Goal: Transaction & Acquisition: Download file/media

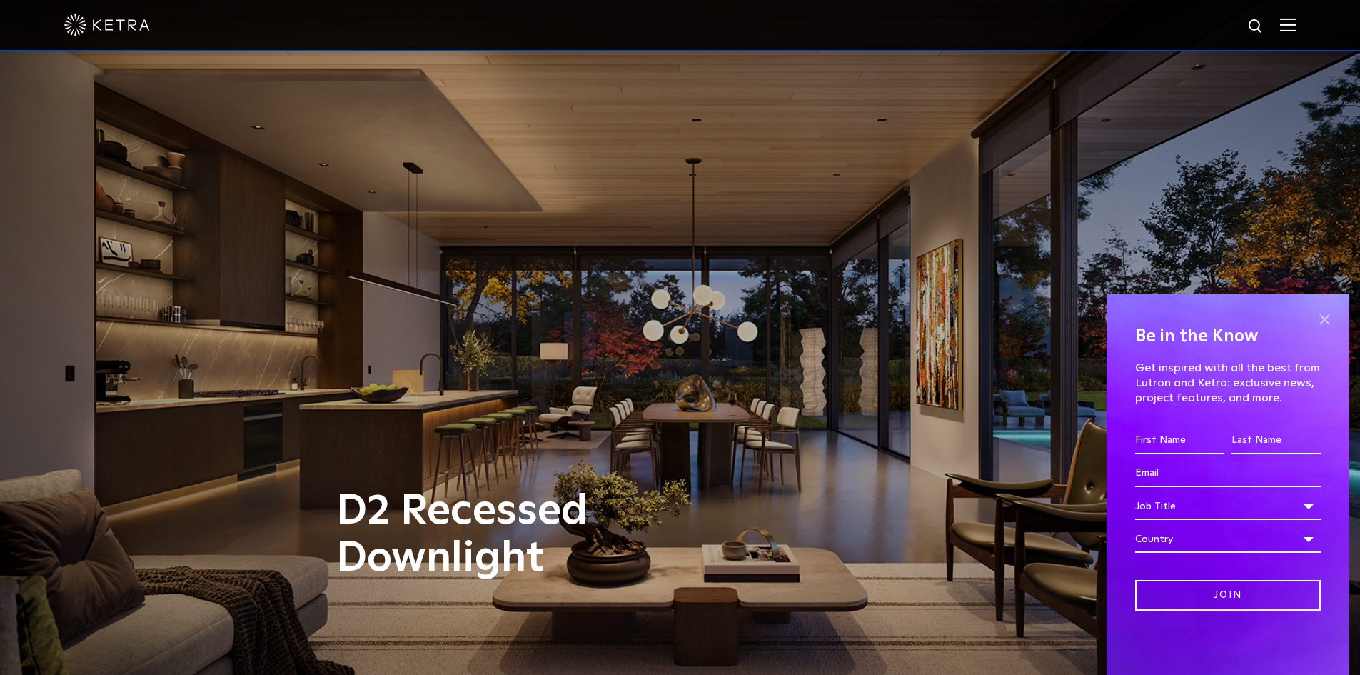
click at [1321, 314] on span at bounding box center [1324, 319] width 21 height 21
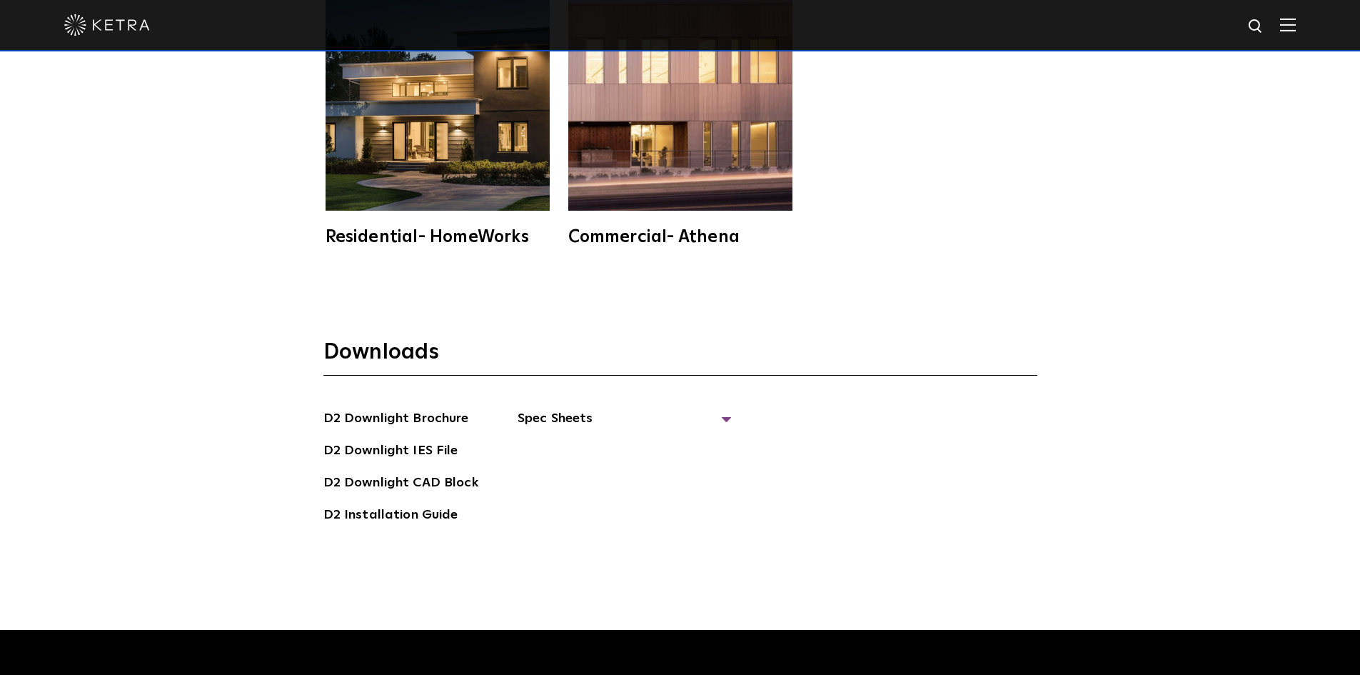
scroll to position [3999, 0]
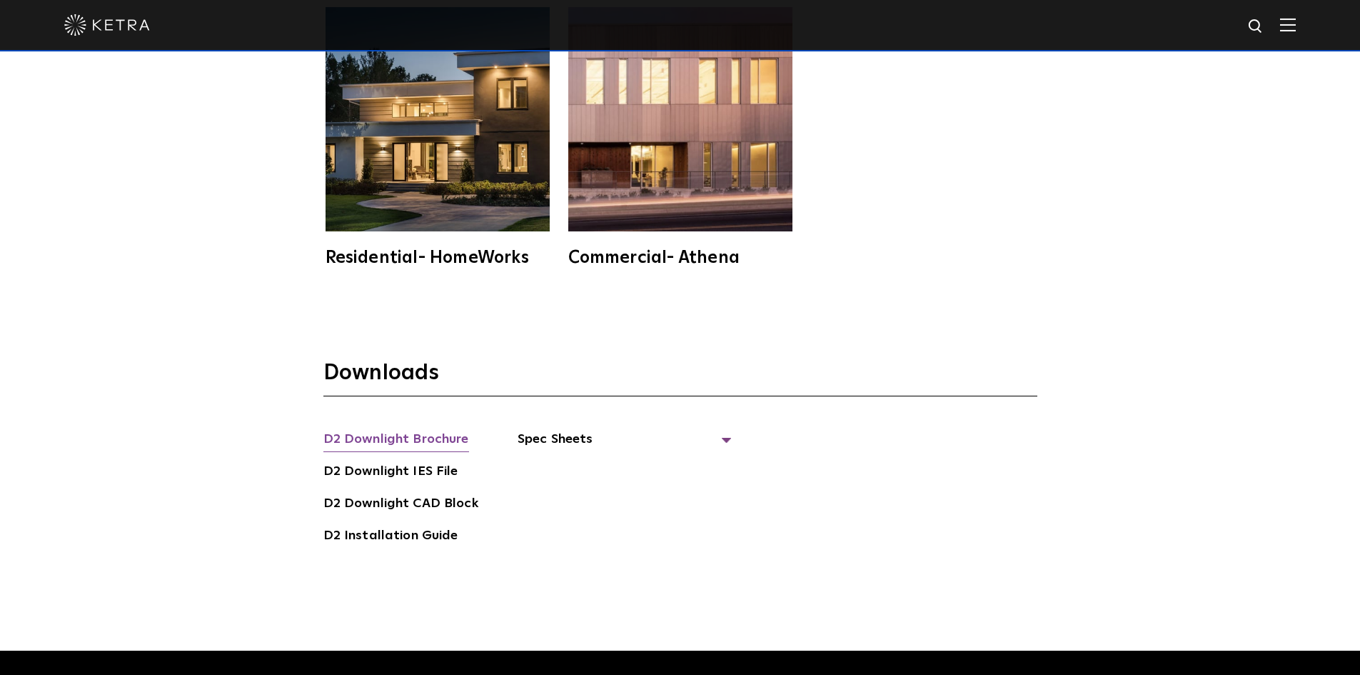
click at [398, 436] on link "D2 Downlight Brochure" at bounding box center [396, 440] width 146 height 23
click at [560, 436] on span "Spec Sheets" at bounding box center [625, 444] width 214 height 31
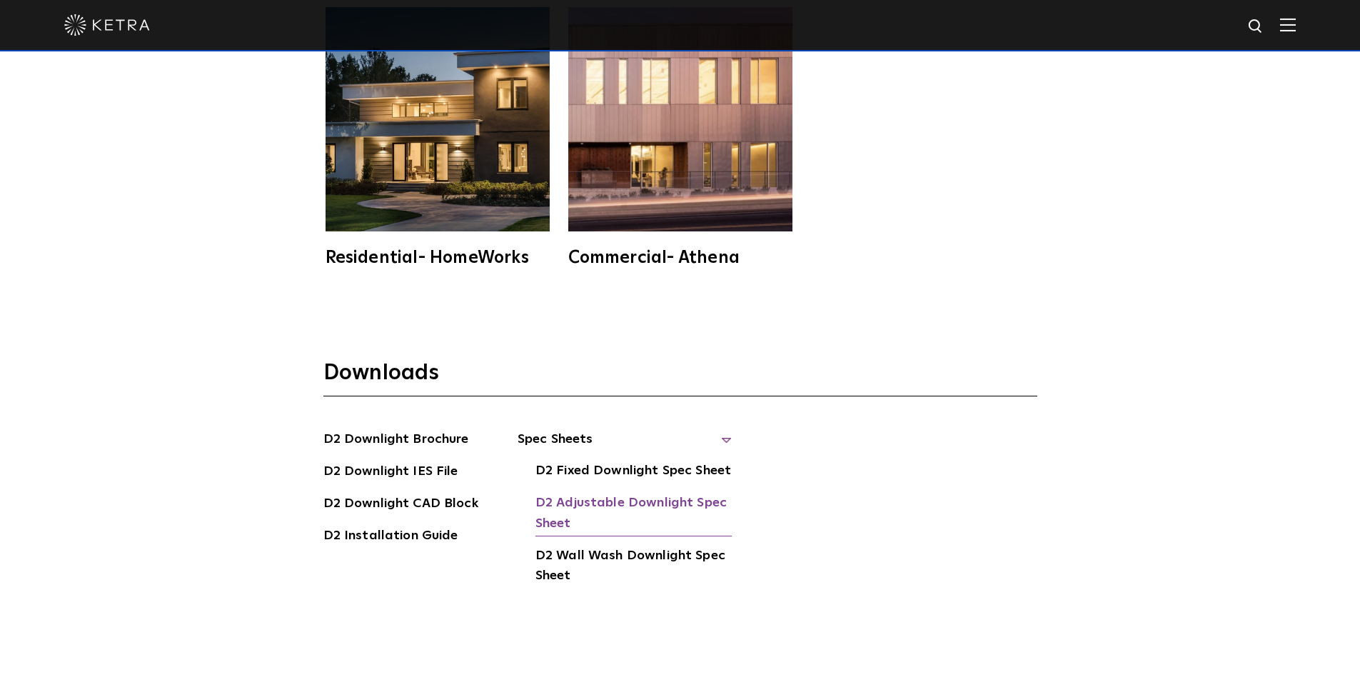
click at [613, 501] on link "D2 Adjustable Downlight Spec Sheet" at bounding box center [634, 515] width 196 height 44
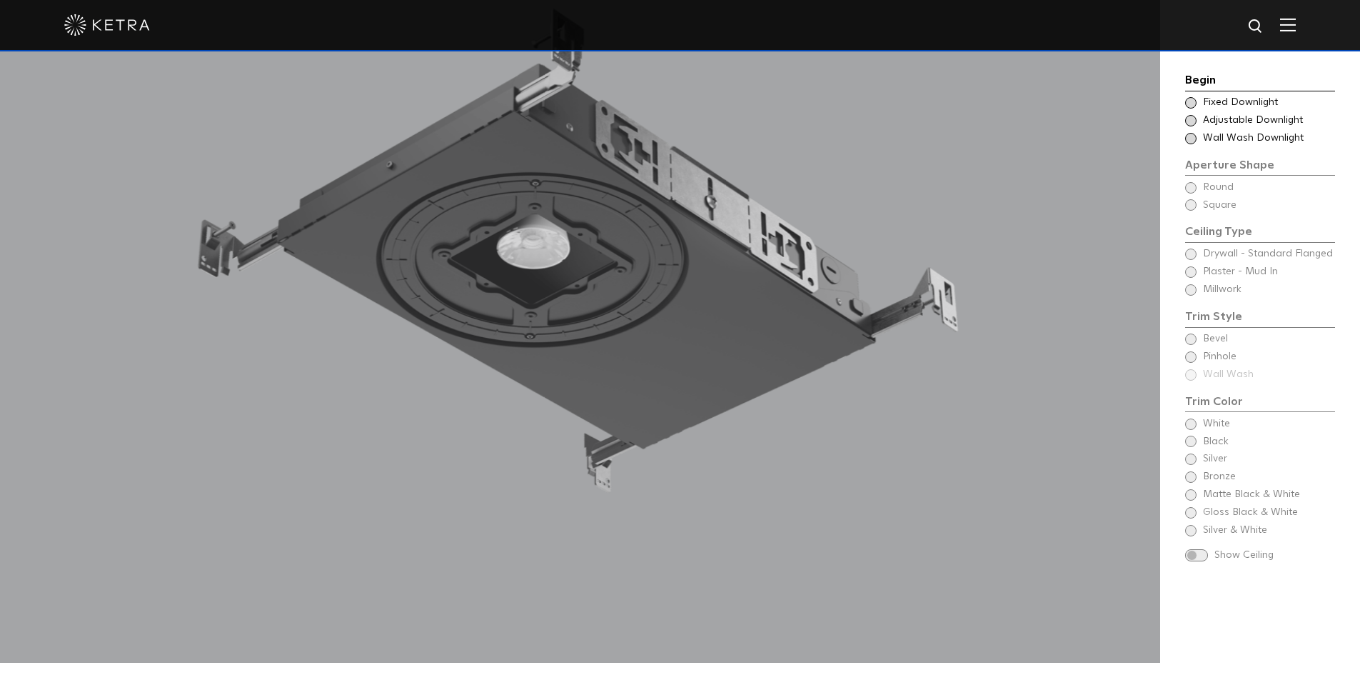
scroll to position [1428, 0]
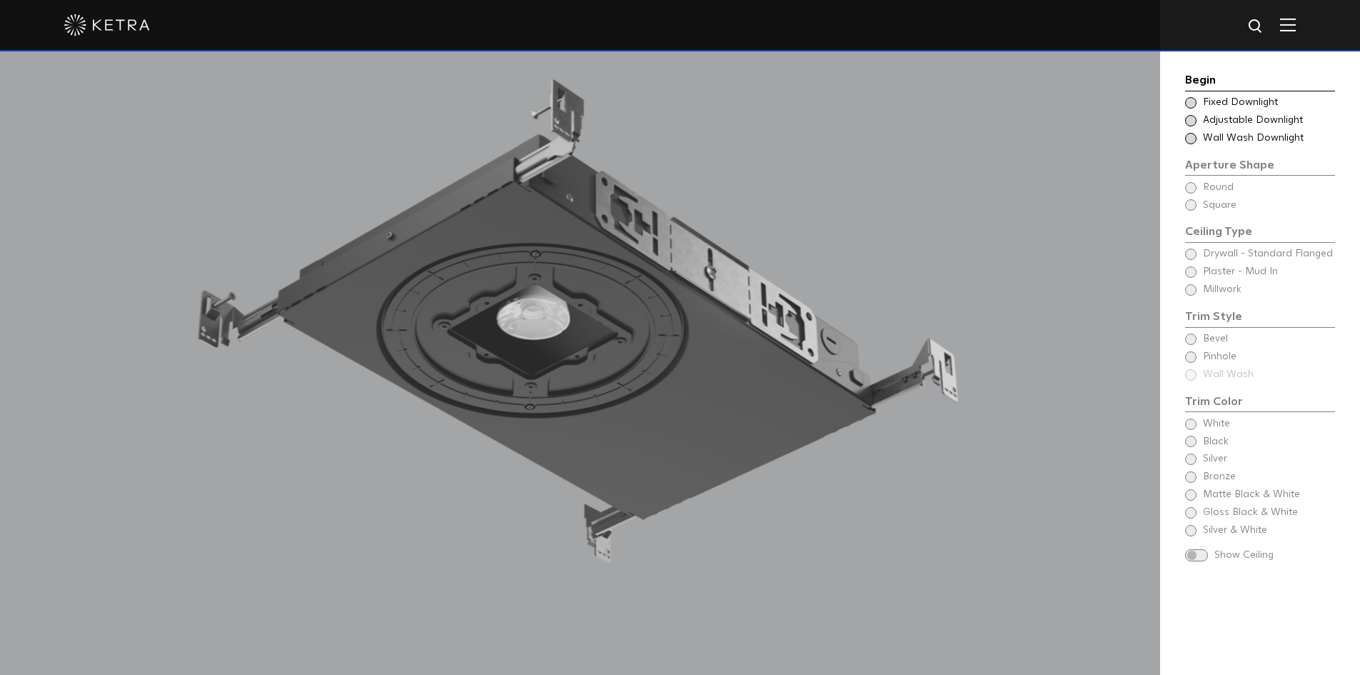
click at [1189, 104] on span at bounding box center [1190, 102] width 11 height 11
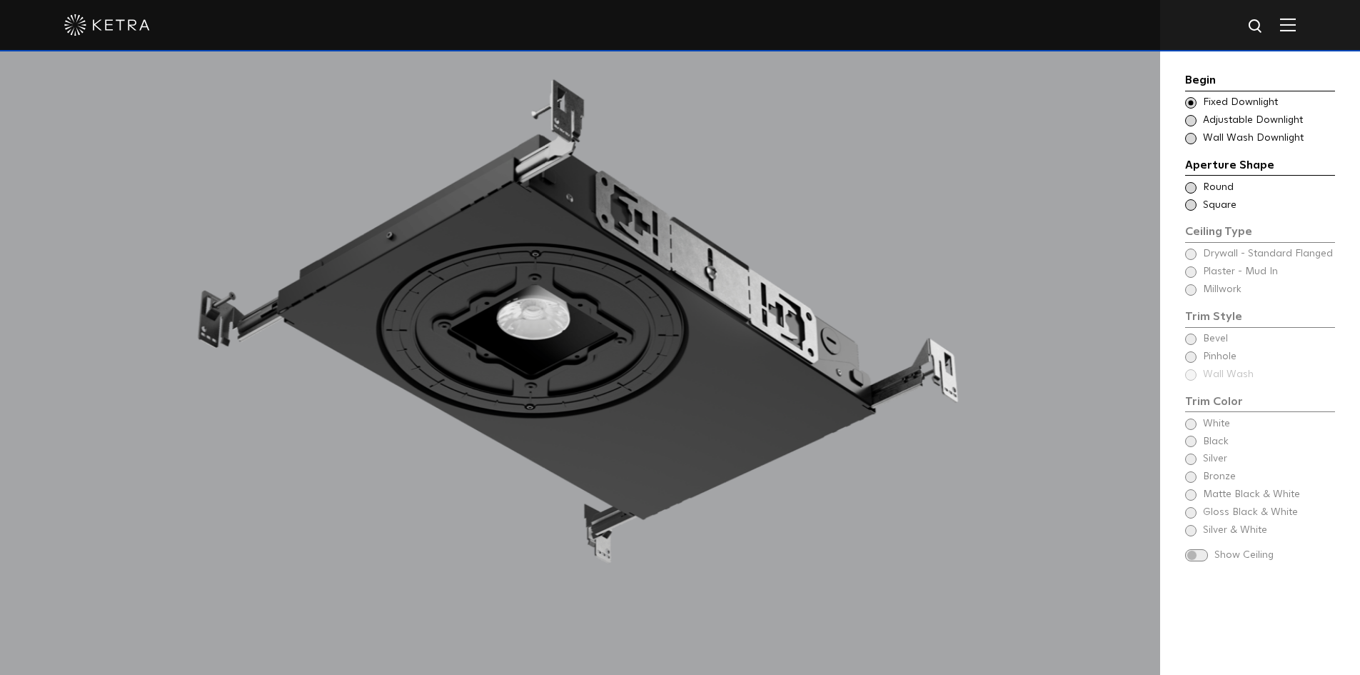
click at [1192, 189] on span at bounding box center [1190, 187] width 11 height 11
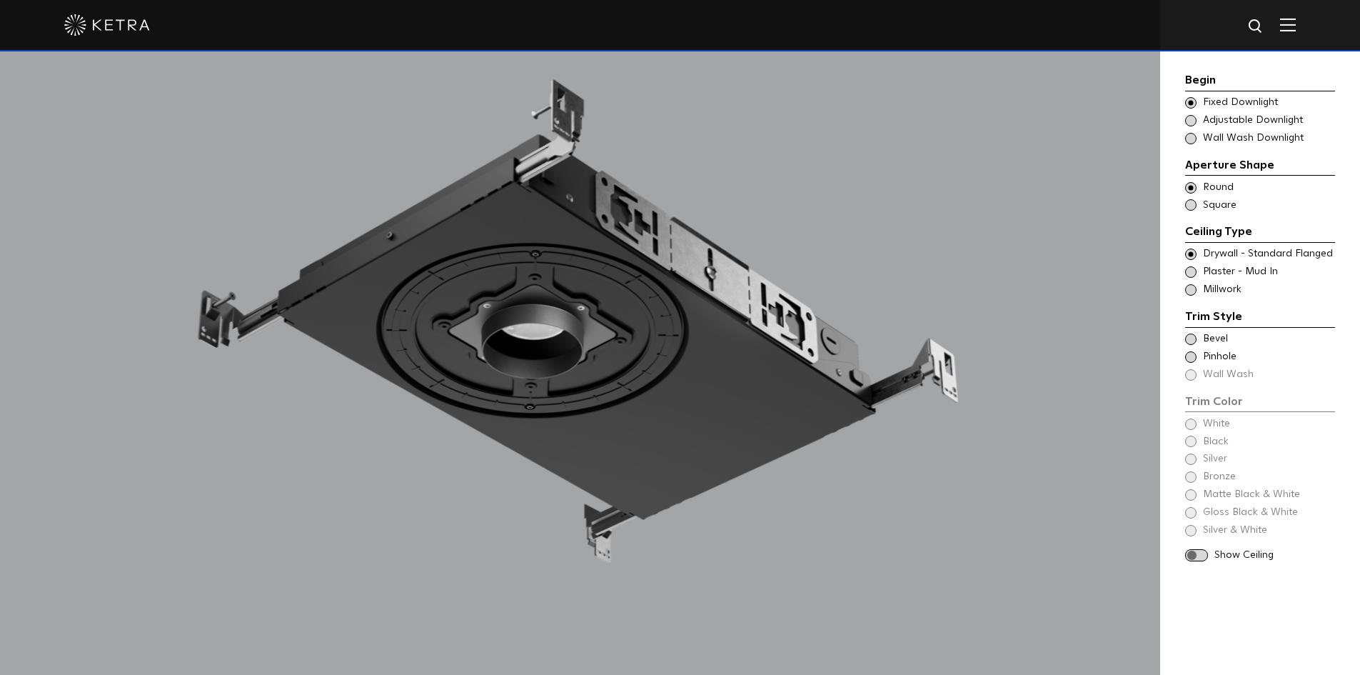
click at [1190, 289] on span at bounding box center [1190, 289] width 11 height 11
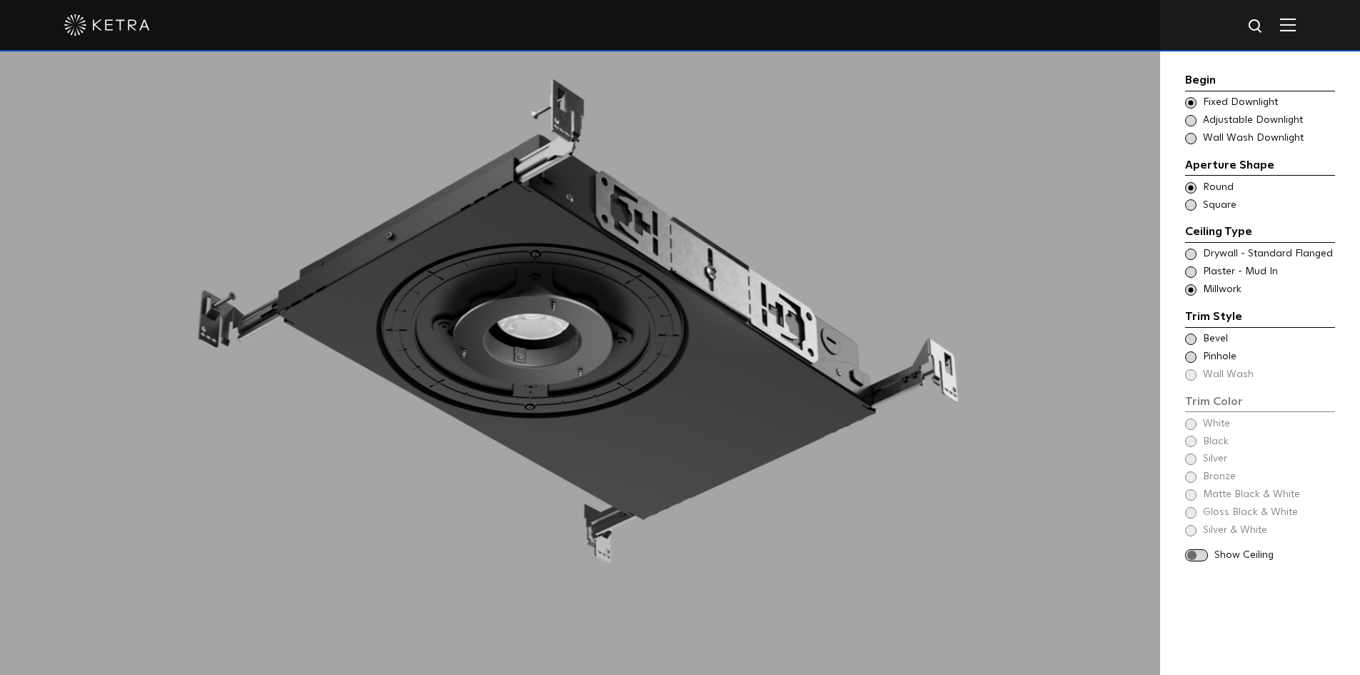
click at [1189, 340] on span at bounding box center [1190, 338] width 11 height 11
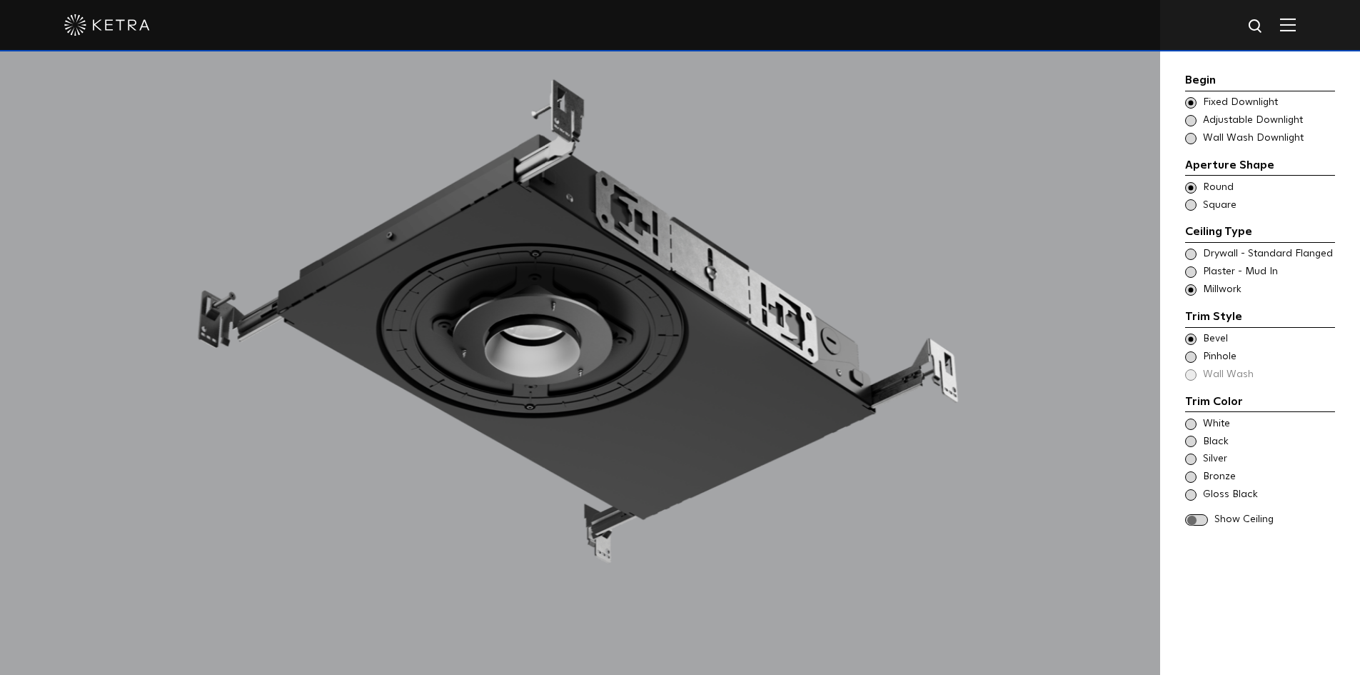
click at [1188, 477] on span at bounding box center [1190, 476] width 11 height 11
click at [1192, 521] on span at bounding box center [1196, 520] width 23 height 12
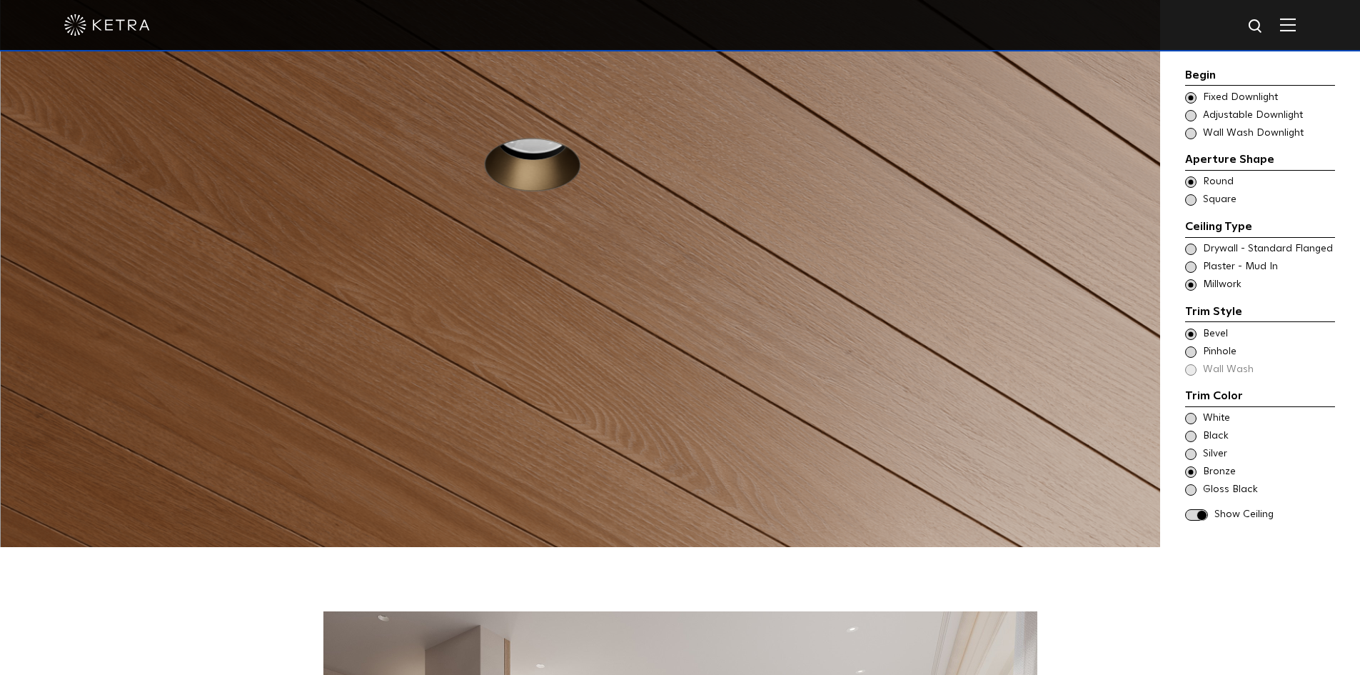
scroll to position [1857, 0]
